Goal: Task Accomplishment & Management: Use online tool/utility

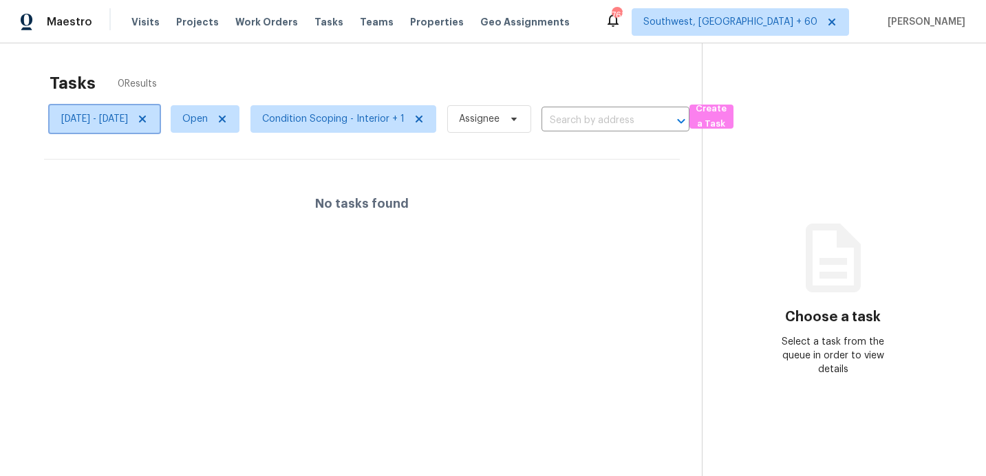
click at [128, 113] on span "[DATE] - [DATE]" at bounding box center [94, 119] width 67 height 14
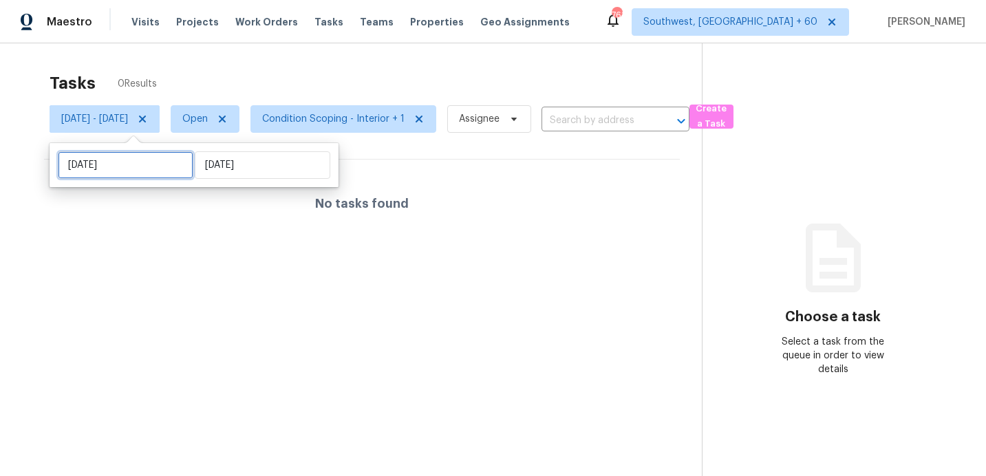
click at [134, 167] on input "[DATE]" at bounding box center [126, 165] width 136 height 28
select select "8"
select select "2025"
select select "9"
select select "2025"
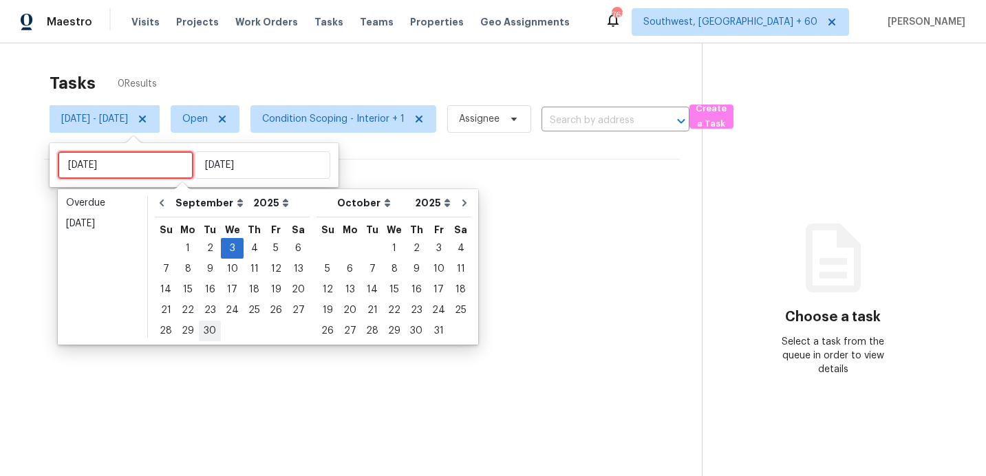
type input "[DATE]"
click at [248, 246] on div "4" at bounding box center [254, 248] width 21 height 19
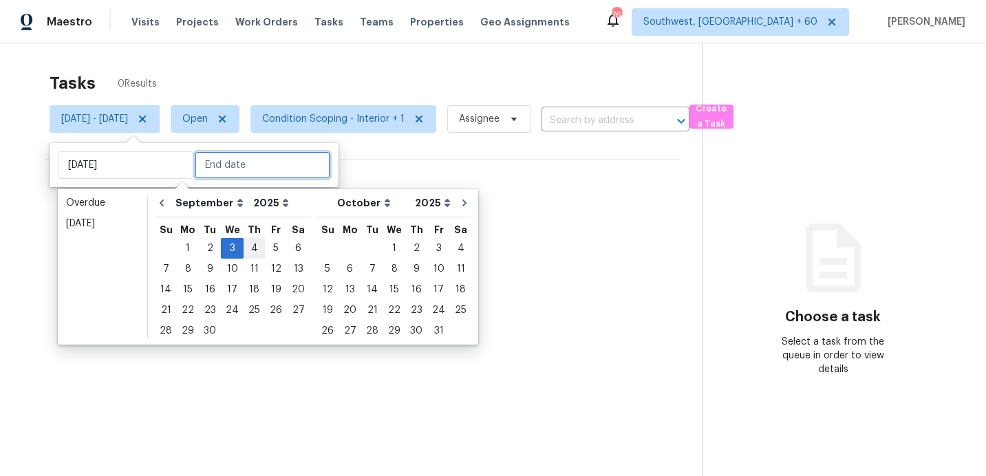
type input "[DATE]"
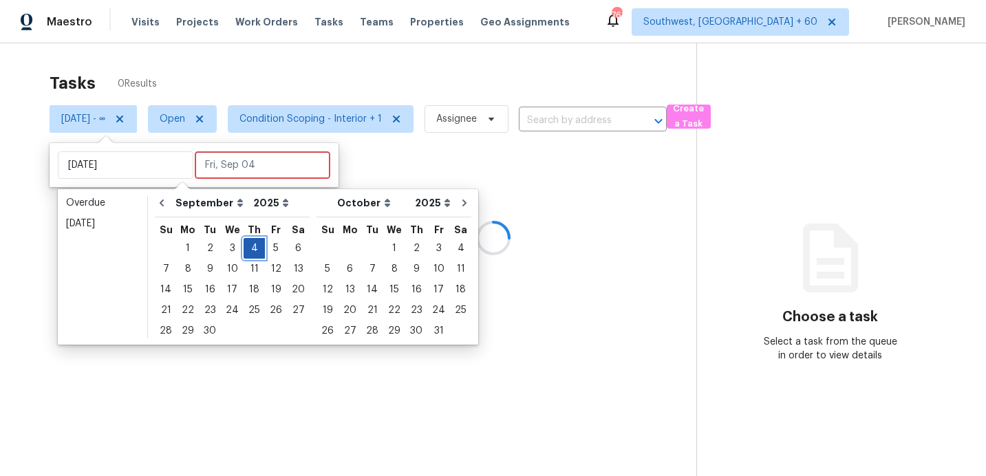
click at [248, 246] on div "4" at bounding box center [254, 248] width 21 height 19
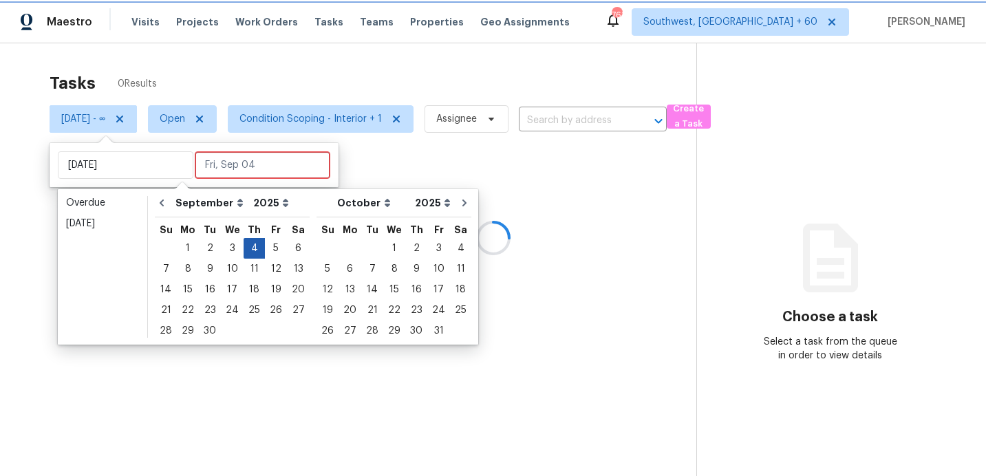
type input "[DATE]"
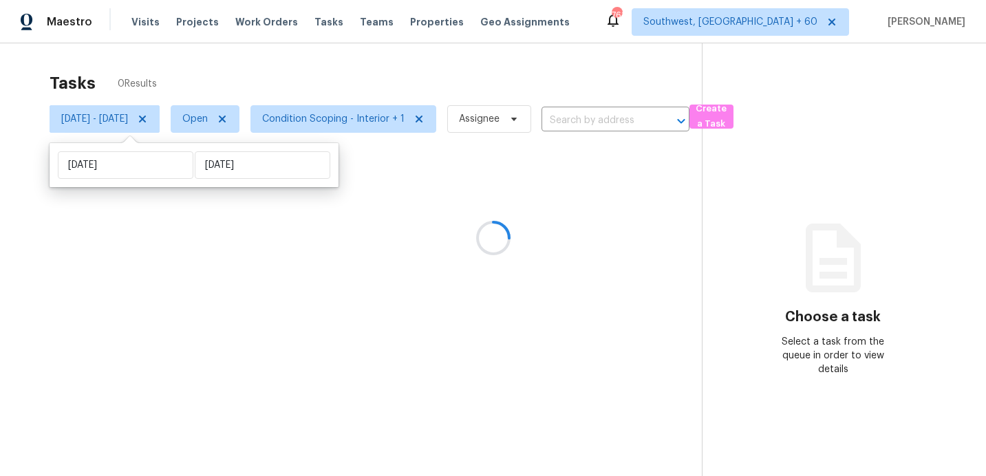
click at [345, 52] on div at bounding box center [493, 238] width 986 height 476
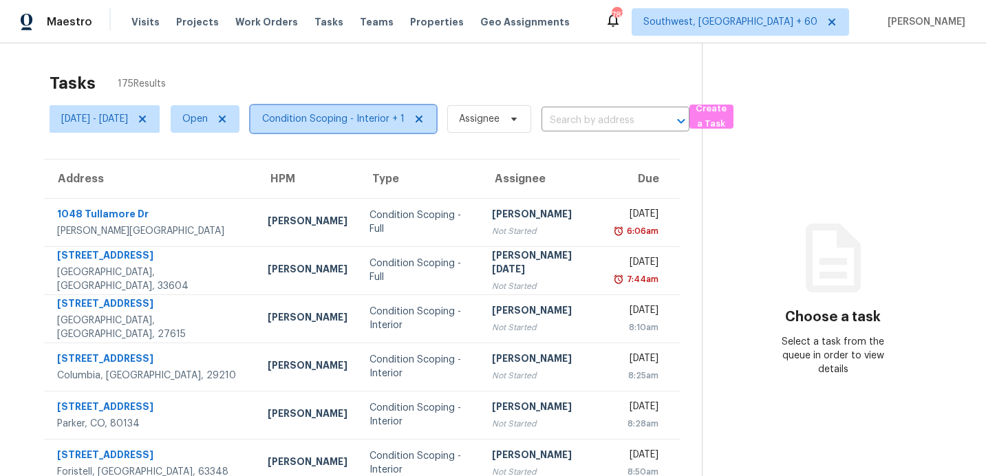
click at [340, 120] on span "Condition Scoping - Interior + 1" at bounding box center [333, 119] width 142 height 14
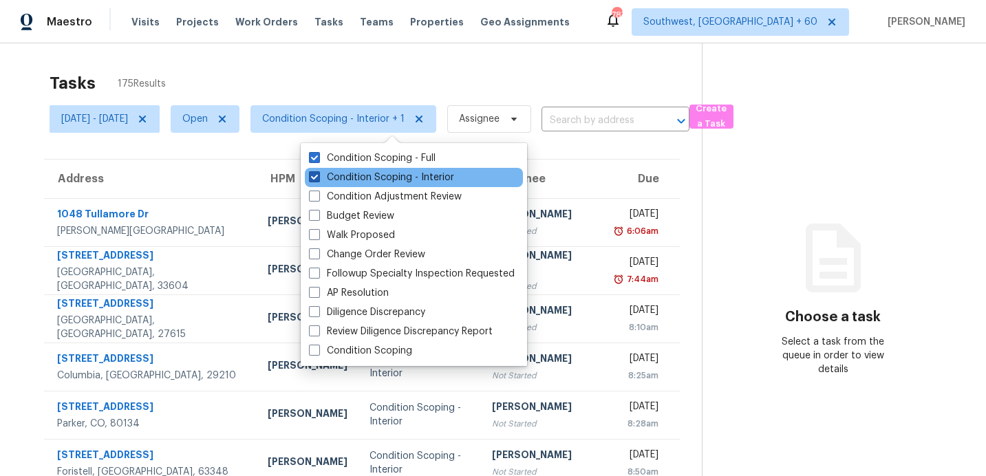
click at [343, 171] on label "Condition Scoping - Interior" at bounding box center [381, 178] width 145 height 14
click at [318, 171] on input "Condition Scoping - Interior" at bounding box center [313, 175] width 9 height 9
checkbox input "false"
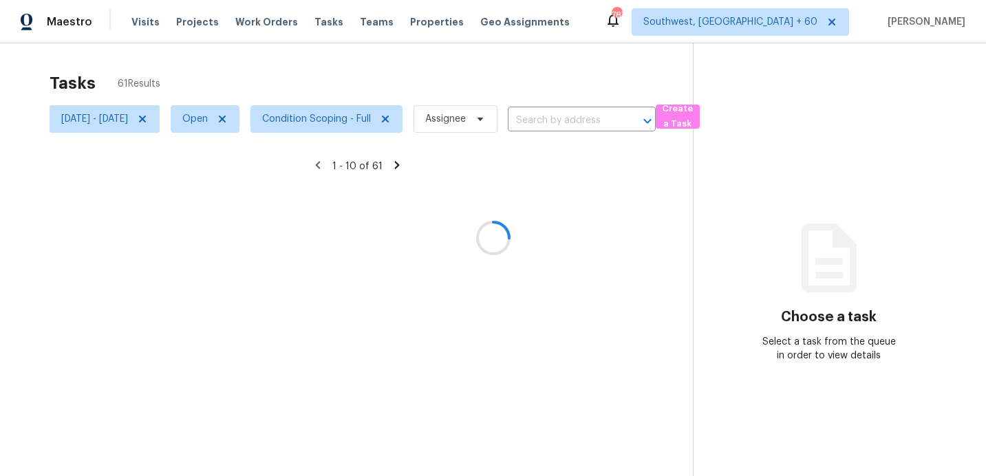
click at [376, 94] on div at bounding box center [493, 238] width 986 height 476
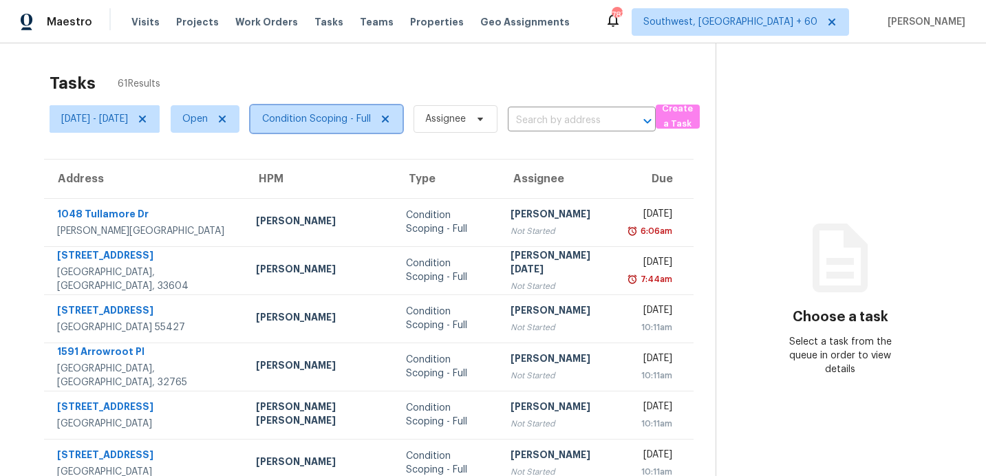
click at [350, 125] on span "Condition Scoping - Full" at bounding box center [316, 119] width 109 height 14
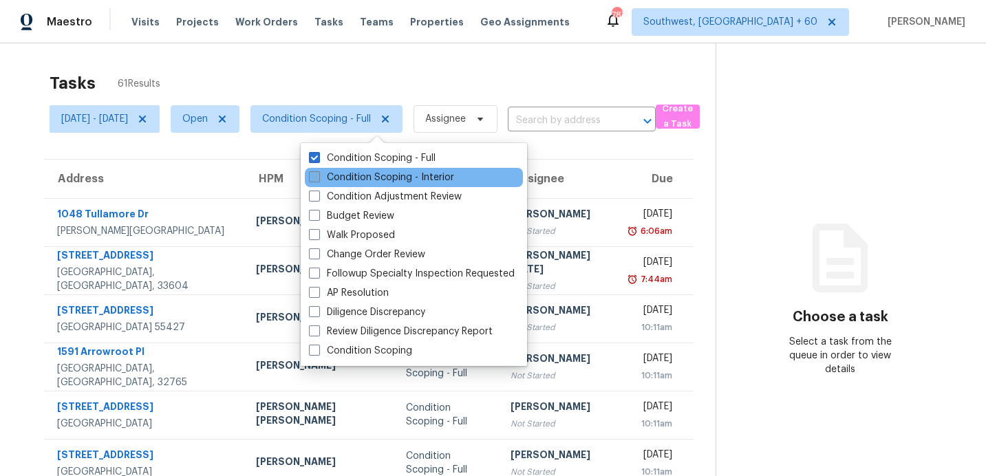
click at [349, 177] on label "Condition Scoping - Interior" at bounding box center [381, 178] width 145 height 14
click at [318, 177] on input "Condition Scoping - Interior" at bounding box center [313, 175] width 9 height 9
checkbox input "true"
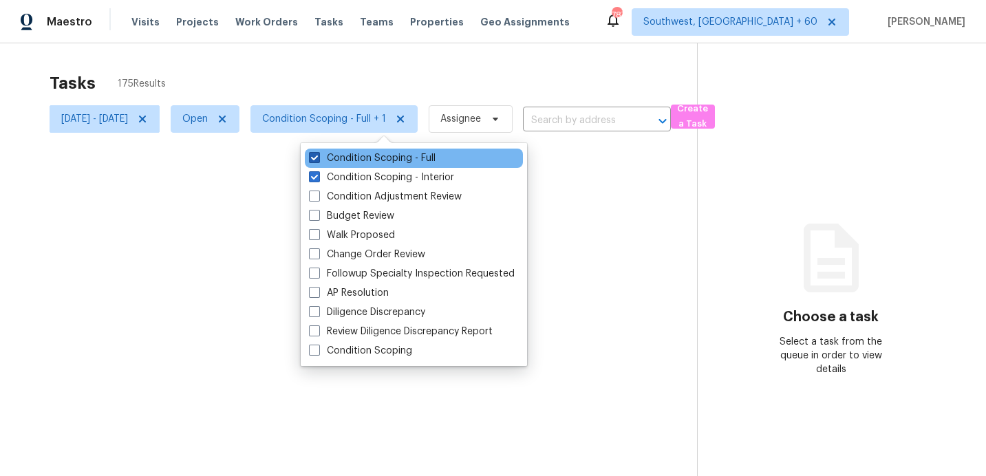
click at [350, 163] on label "Condition Scoping - Full" at bounding box center [372, 158] width 127 height 14
click at [318, 160] on input "Condition Scoping - Full" at bounding box center [313, 155] width 9 height 9
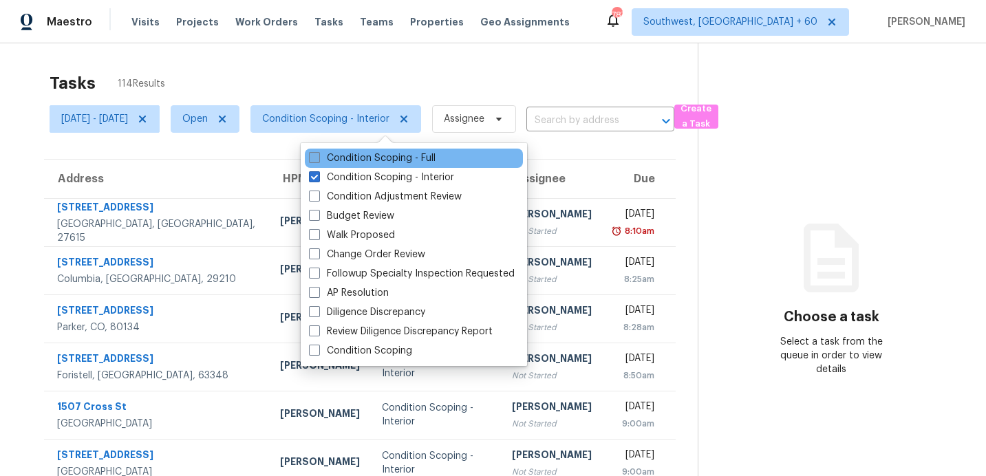
click at [349, 163] on label "Condition Scoping - Full" at bounding box center [372, 158] width 127 height 14
click at [318, 160] on input "Condition Scoping - Full" at bounding box center [313, 155] width 9 height 9
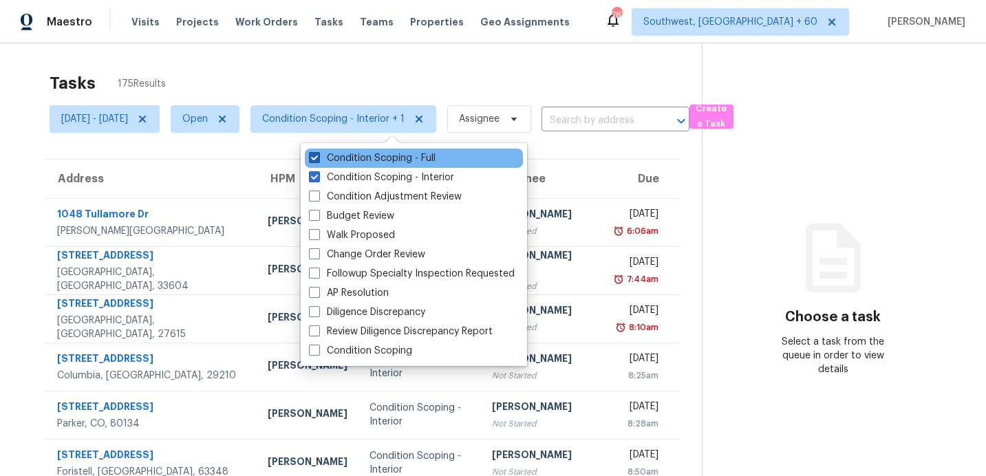
click at [354, 159] on label "Condition Scoping - Full" at bounding box center [372, 158] width 127 height 14
click at [318, 159] on input "Condition Scoping - Full" at bounding box center [313, 155] width 9 height 9
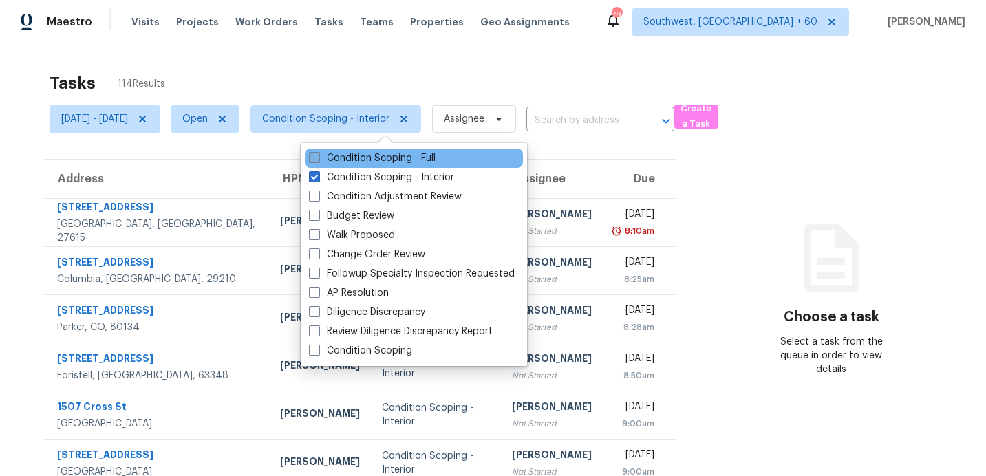
click at [354, 159] on label "Condition Scoping - Full" at bounding box center [372, 158] width 127 height 14
click at [318, 159] on input "Condition Scoping - Full" at bounding box center [313, 155] width 9 height 9
checkbox input "true"
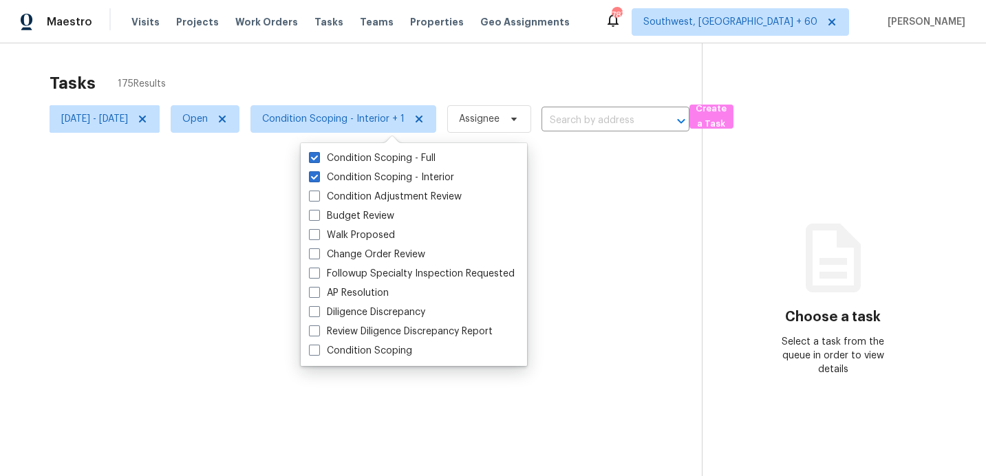
click at [372, 65] on div "Tasks 175 Results" at bounding box center [376, 83] width 652 height 36
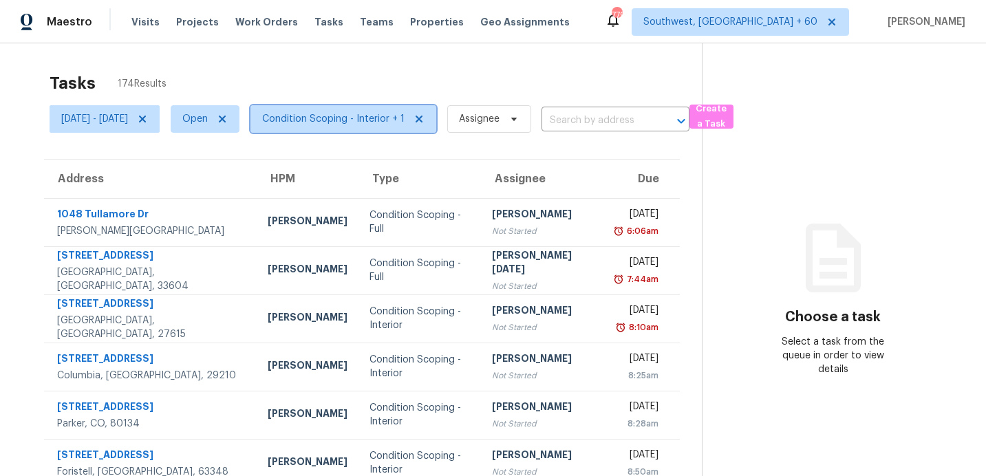
click at [337, 124] on span "Condition Scoping - Interior + 1" at bounding box center [333, 119] width 142 height 14
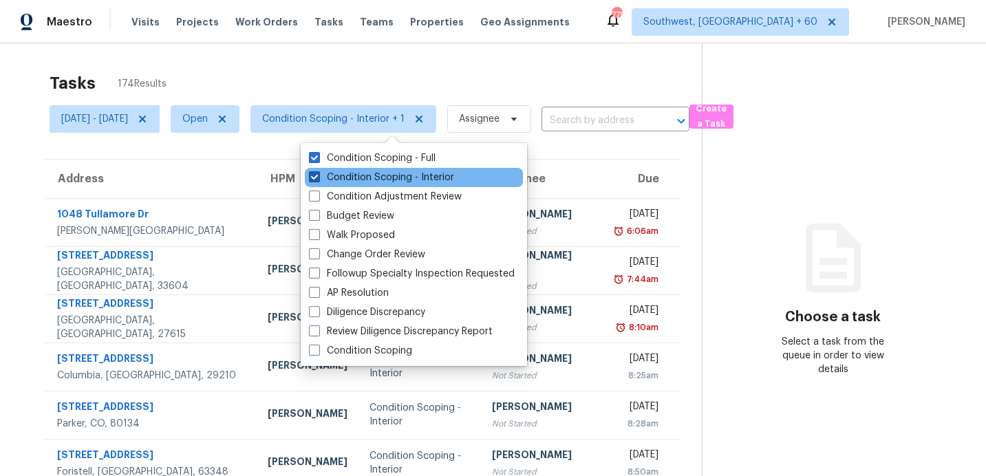
click at [349, 179] on label "Condition Scoping - Interior" at bounding box center [381, 178] width 145 height 14
click at [318, 179] on input "Condition Scoping - Interior" at bounding box center [313, 175] width 9 height 9
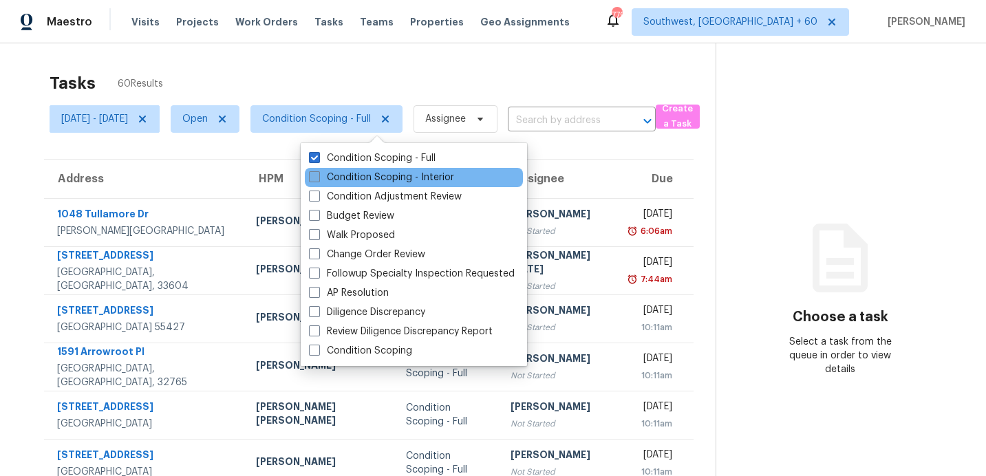
click at [349, 179] on label "Condition Scoping - Interior" at bounding box center [381, 178] width 145 height 14
click at [318, 179] on input "Condition Scoping - Interior" at bounding box center [313, 175] width 9 height 9
checkbox input "true"
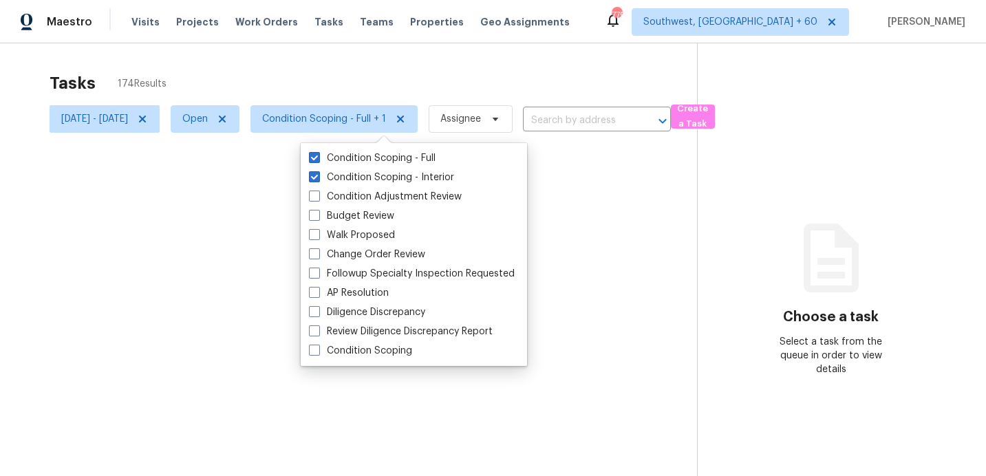
click at [378, 81] on div at bounding box center [493, 238] width 986 height 476
